Goal: Use online tool/utility: Utilize a website feature to perform a specific function

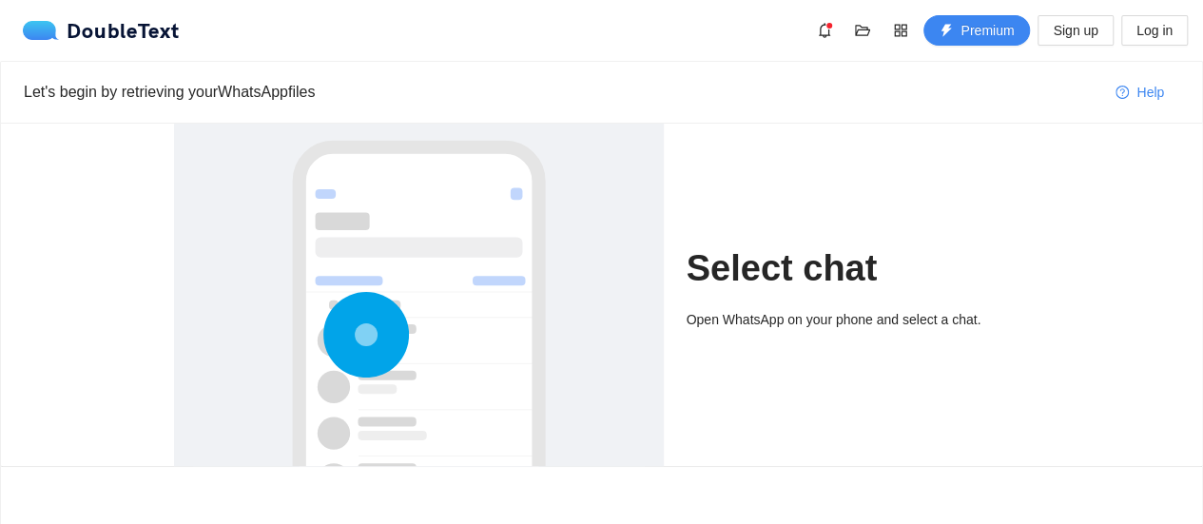
click at [712, 320] on div "Open WhatsApp on your phone and select a chat." at bounding box center [858, 319] width 343 height 21
click at [516, 315] on div at bounding box center [419, 398] width 452 height 569
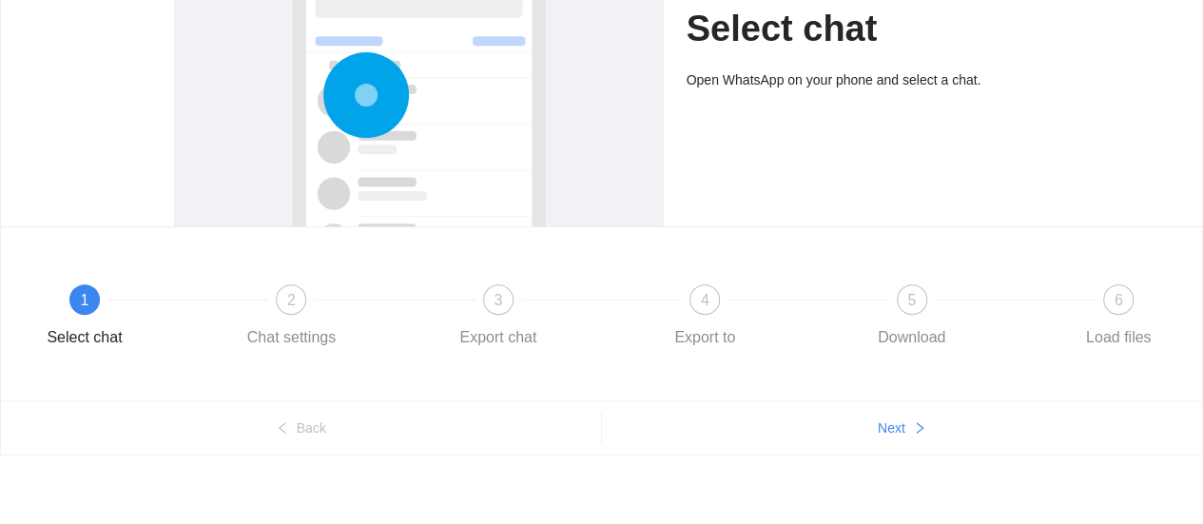
scroll to position [243, 0]
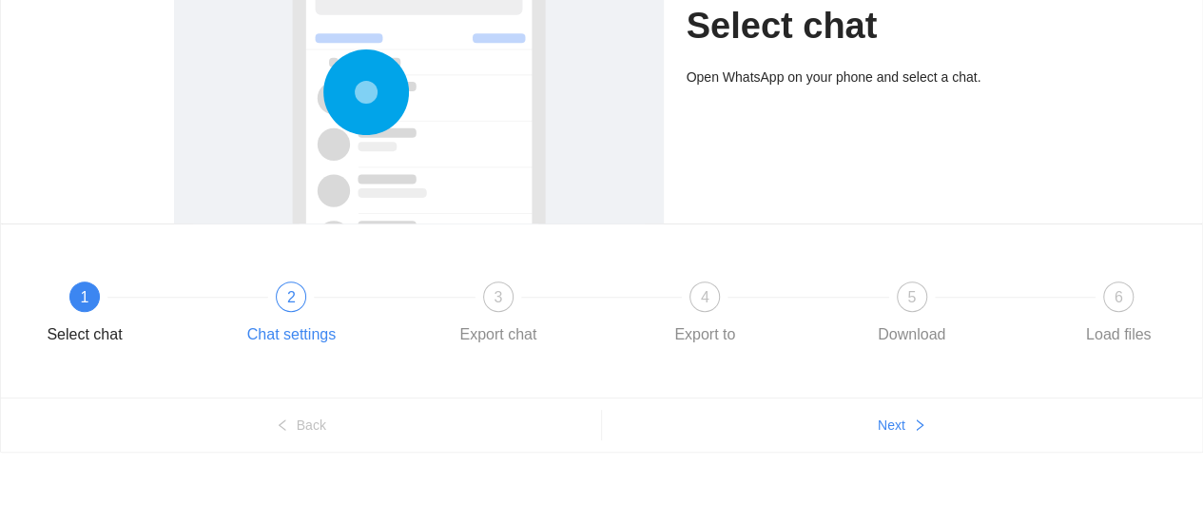
click at [289, 291] on span "2" at bounding box center [291, 297] width 9 height 16
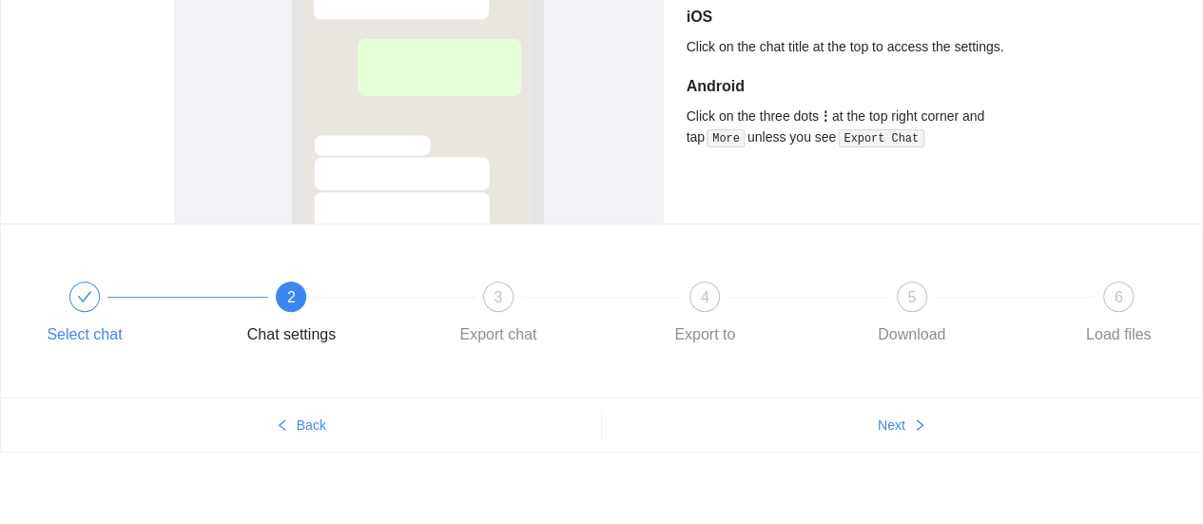
click at [95, 293] on div at bounding box center [188, 297] width 206 height 8
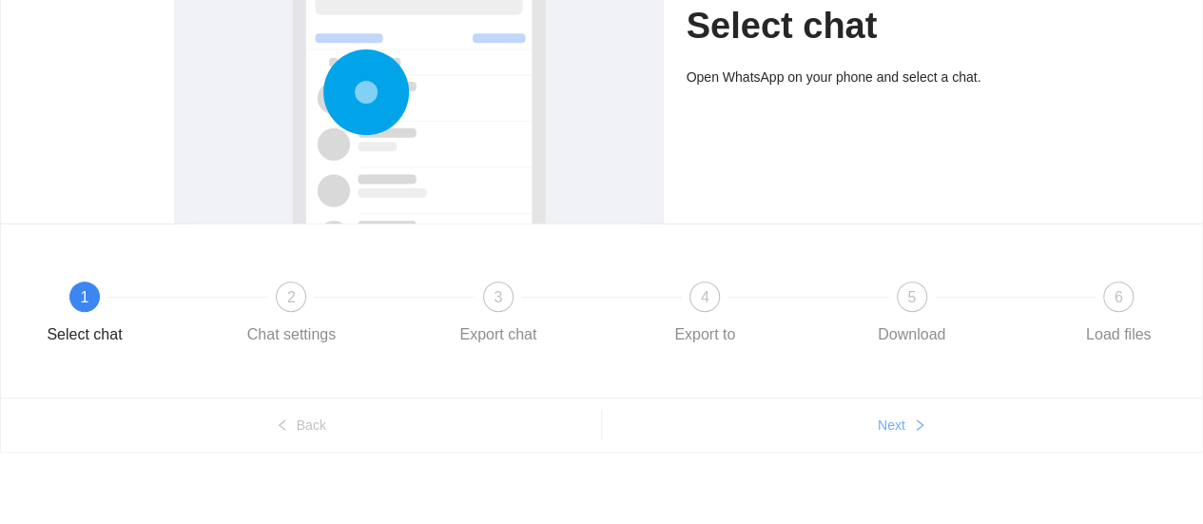
click at [915, 422] on icon "right" at bounding box center [919, 424] width 13 height 13
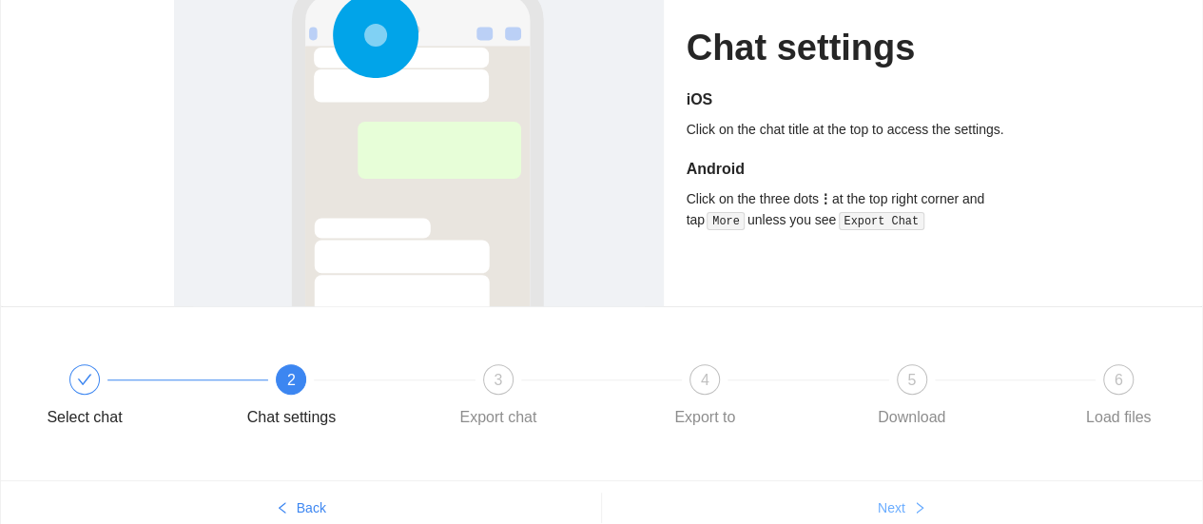
scroll to position [161, 0]
click at [899, 498] on span "Next" at bounding box center [892, 506] width 28 height 21
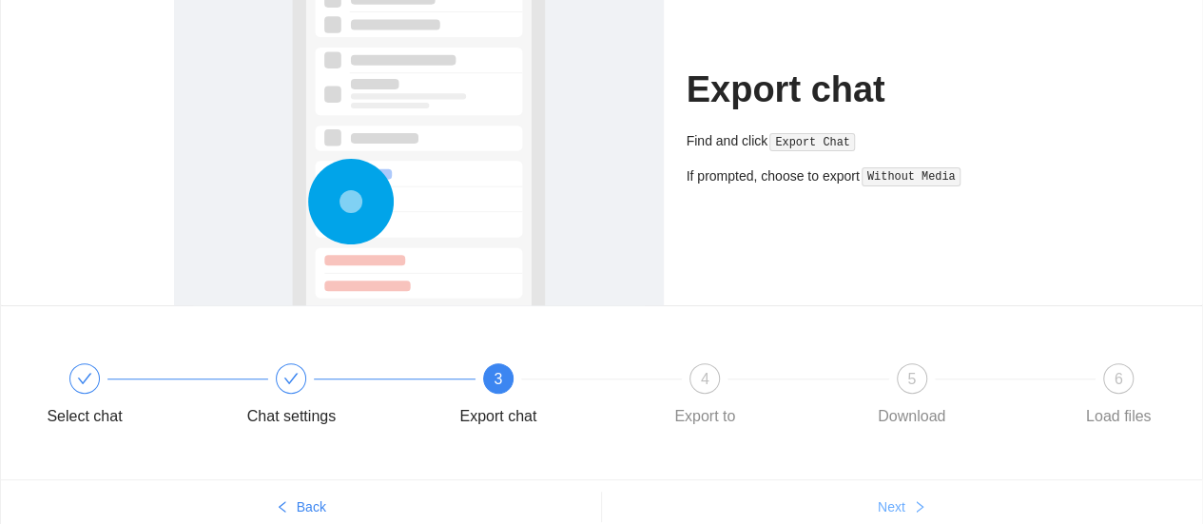
click at [899, 498] on span "Next" at bounding box center [892, 506] width 28 height 21
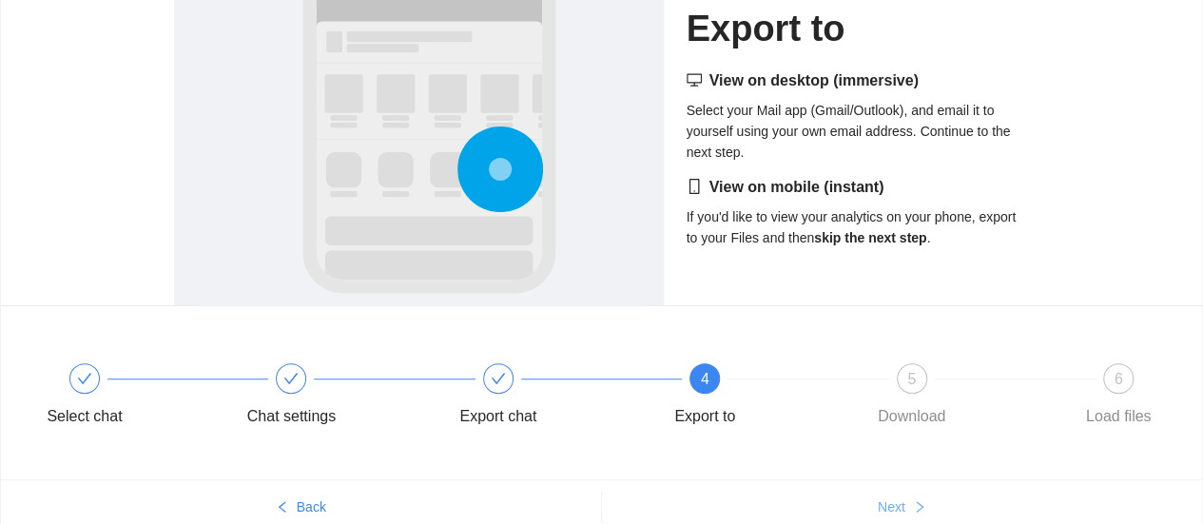
click at [899, 498] on span "Next" at bounding box center [892, 506] width 28 height 21
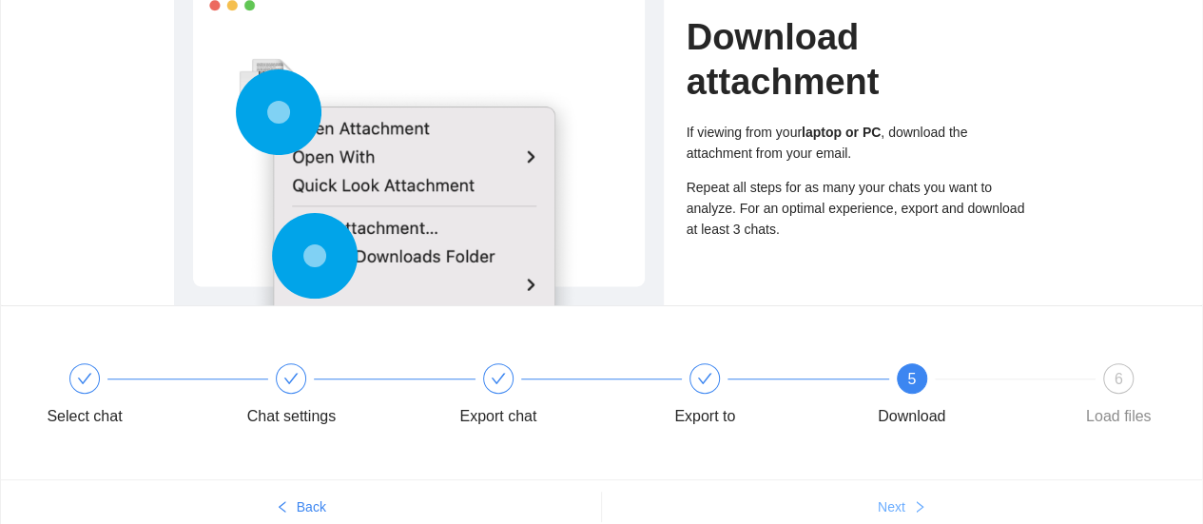
click at [899, 498] on span "Next" at bounding box center [892, 506] width 28 height 21
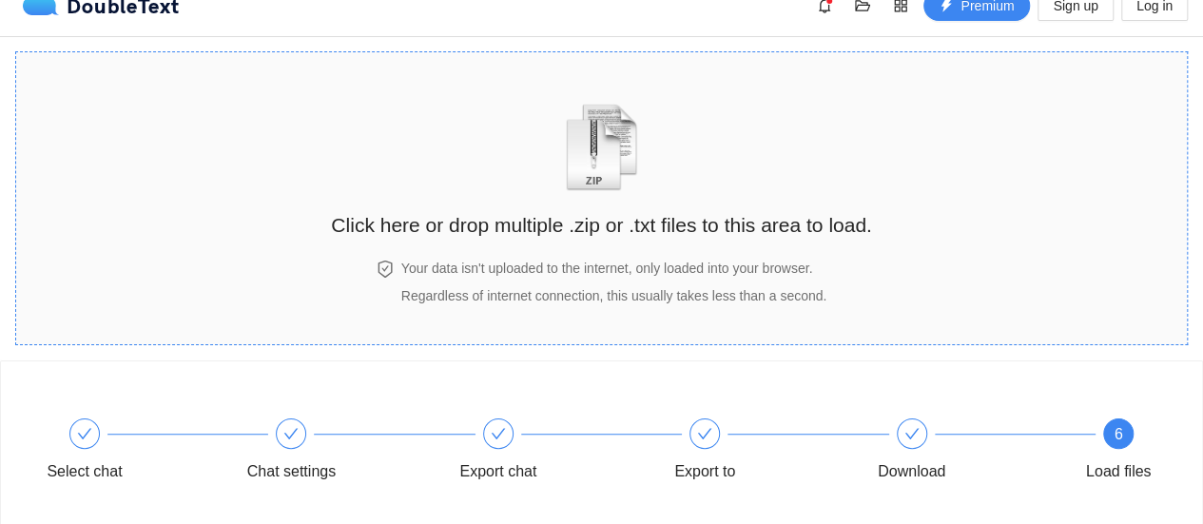
scroll to position [0, 0]
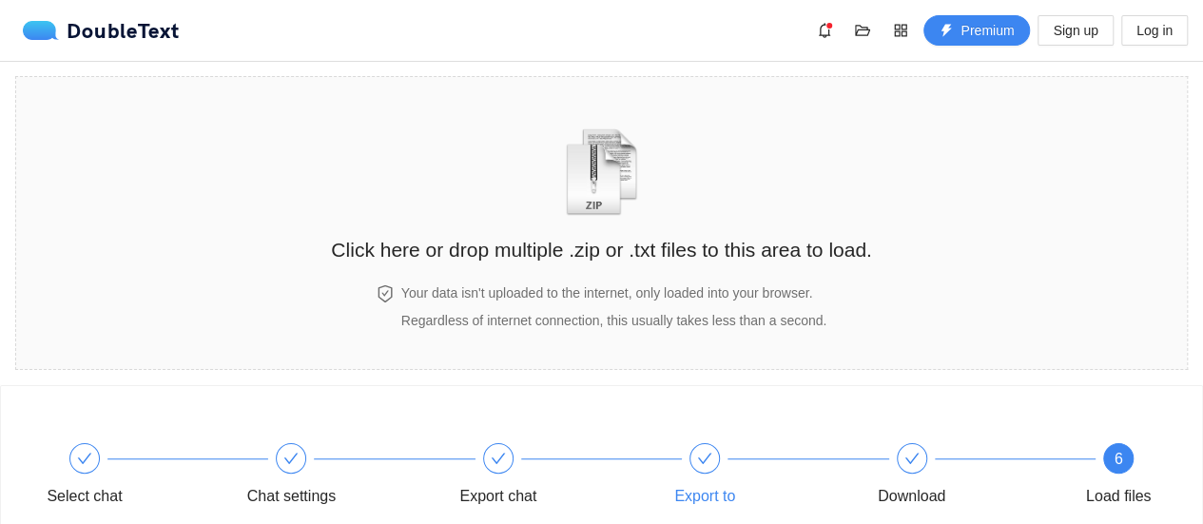
click at [718, 463] on div at bounding box center [704, 458] width 30 height 30
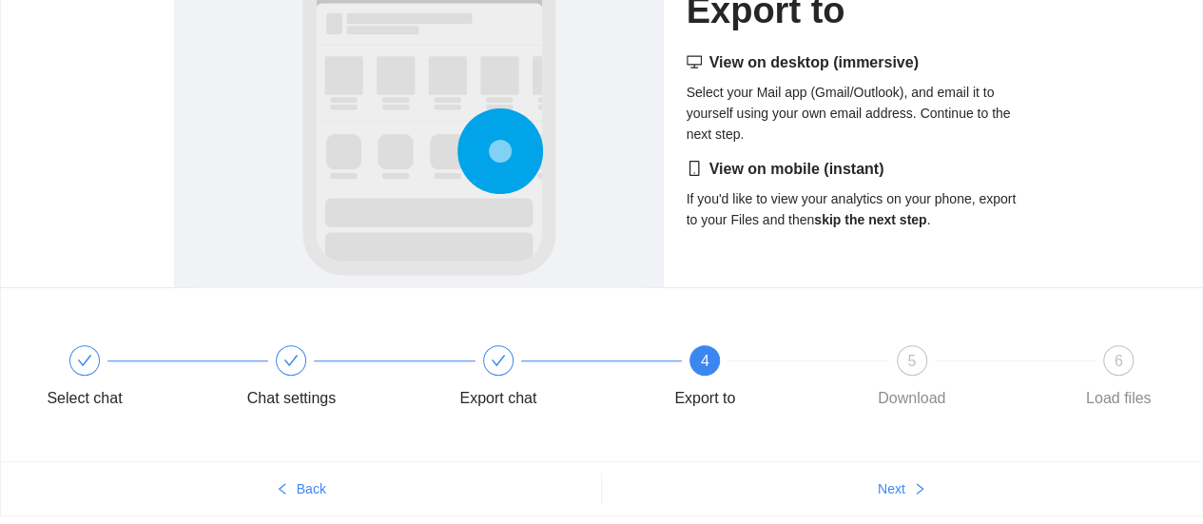
scroll to position [189, 0]
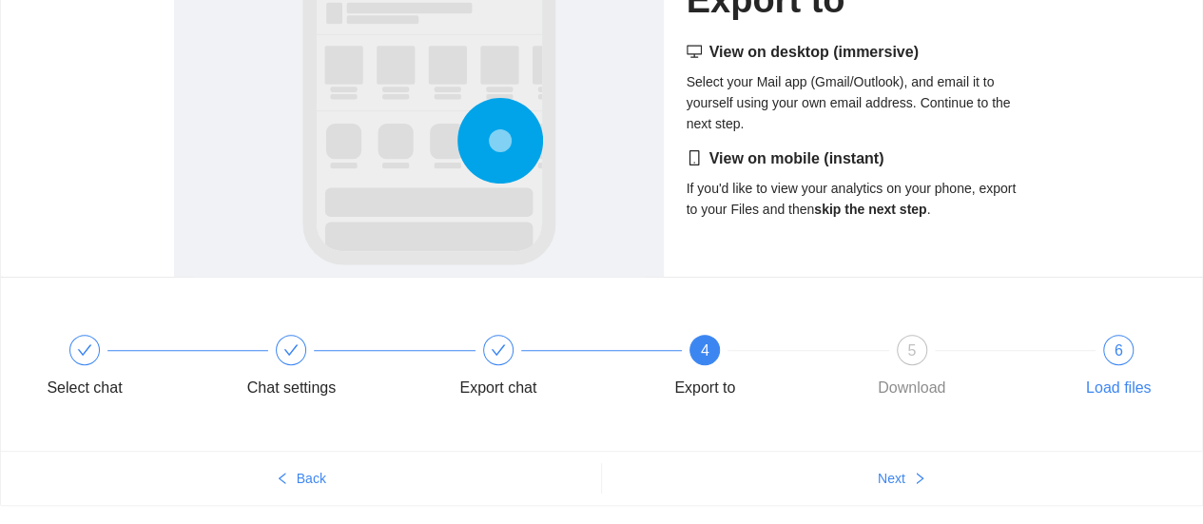
click at [1105, 340] on div "6" at bounding box center [1118, 350] width 30 height 30
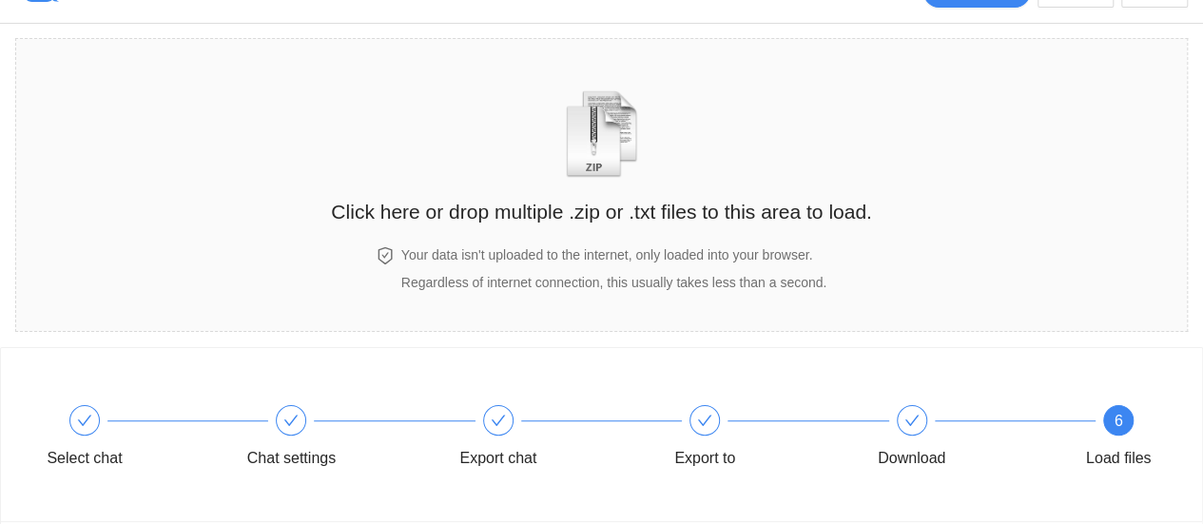
scroll to position [38, 0]
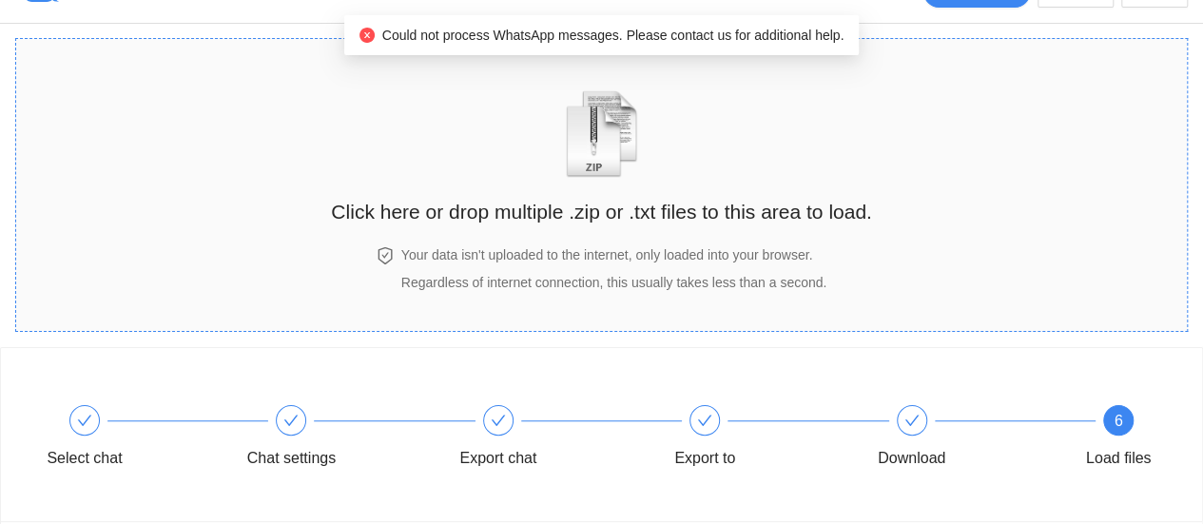
click at [614, 179] on span at bounding box center [601, 126] width 96 height 105
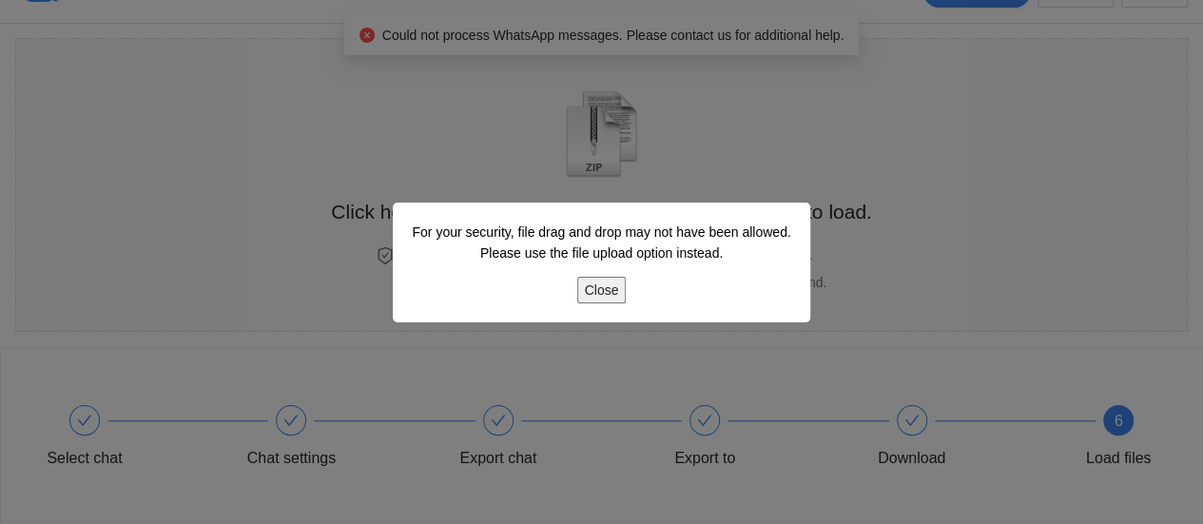
click at [598, 289] on button "Close" at bounding box center [601, 290] width 49 height 27
click at [619, 290] on button "Close" at bounding box center [601, 290] width 49 height 27
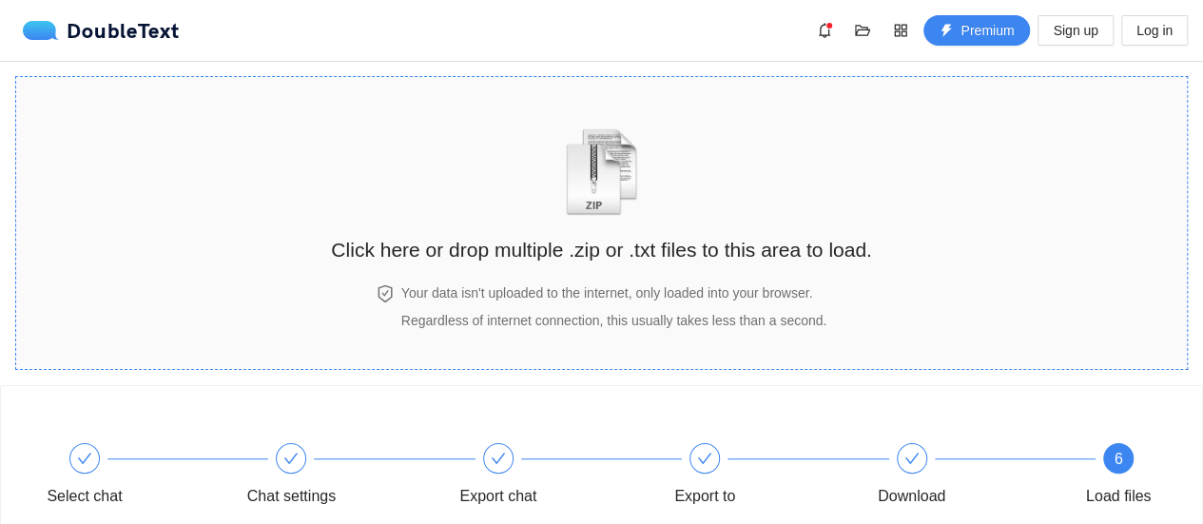
scroll to position [162, 0]
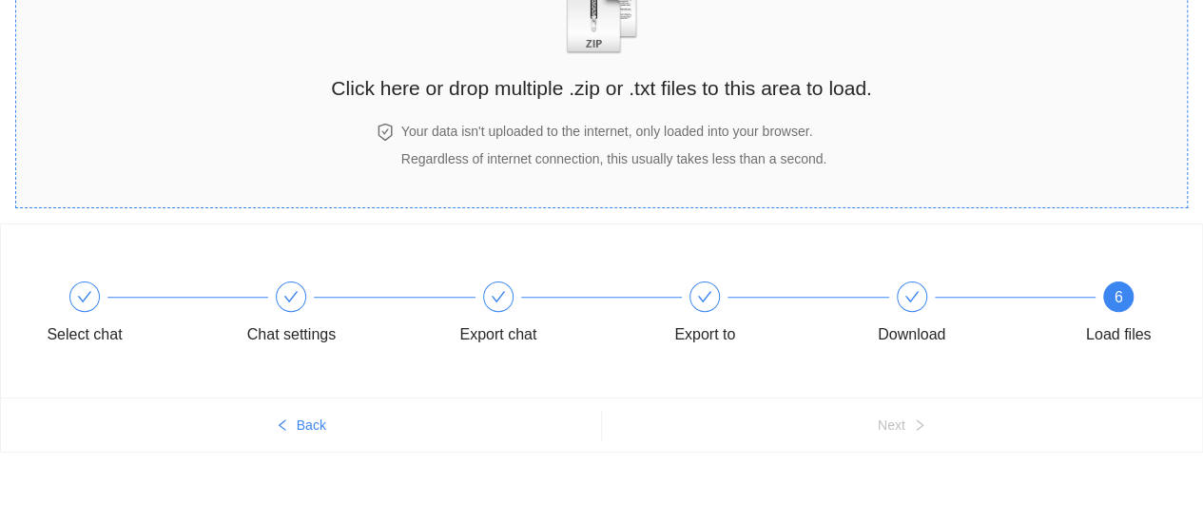
click at [768, 118] on div "Click here or drop multiple .zip or .txt files to this area to load. Your data …" at bounding box center [601, 61] width 540 height 254
